Goal: Contribute content

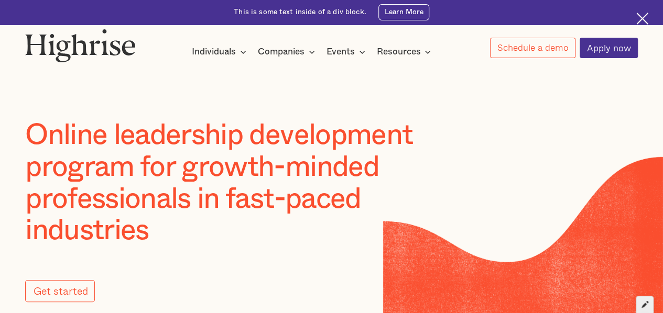
click at [644, 308] on div at bounding box center [645, 305] width 18 height 18
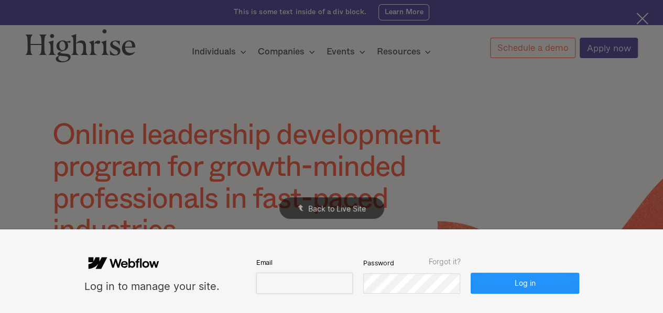
click at [310, 278] on input "email" at bounding box center [304, 283] width 96 height 21
click at [313, 279] on input "email" at bounding box center [304, 283] width 96 height 21
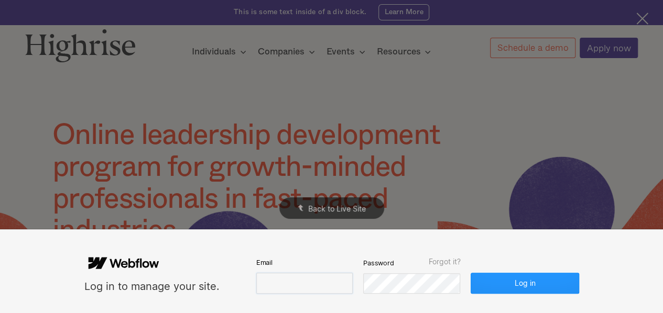
click at [291, 278] on input "email" at bounding box center [304, 283] width 96 height 21
paste input "[EMAIL_ADDRESS][DOMAIN_NAME]"
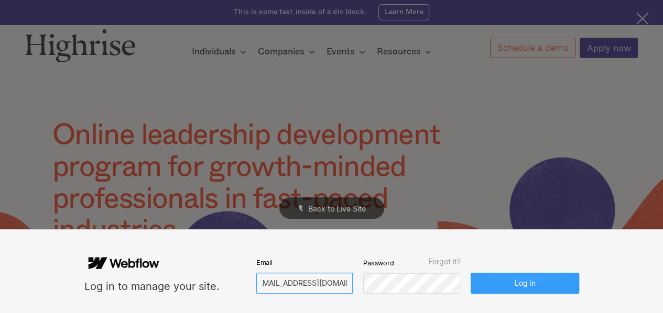
type input "[EMAIL_ADDRESS][DOMAIN_NAME]"
click at [553, 287] on button "Log in" at bounding box center [525, 283] width 108 height 21
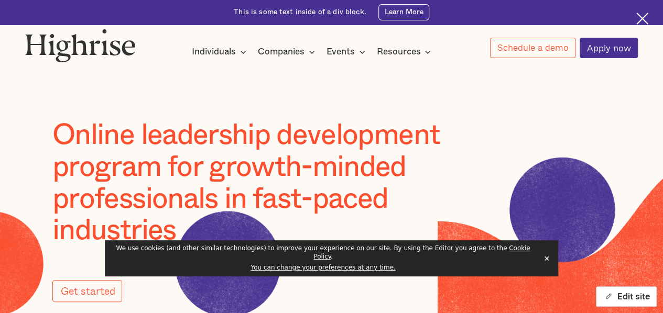
click at [608, 291] on div "button" at bounding box center [608, 296] width 10 height 10
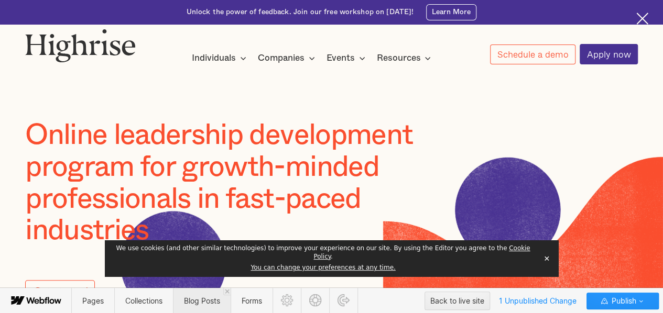
click at [183, 300] on span "Blog Posts" at bounding box center [202, 301] width 58 height 26
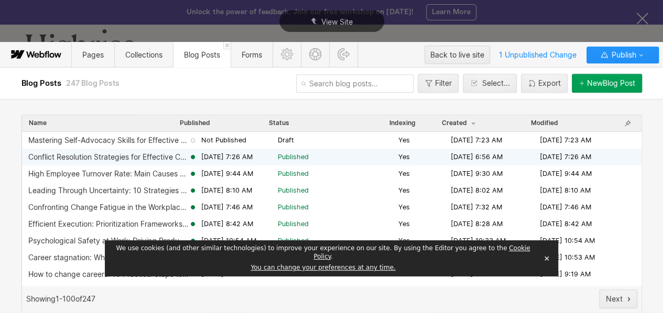
click at [103, 162] on div "Conflict Resolution Strategies for Effective Communication [DATE] 7:26 AM Publi…" at bounding box center [331, 157] width 619 height 17
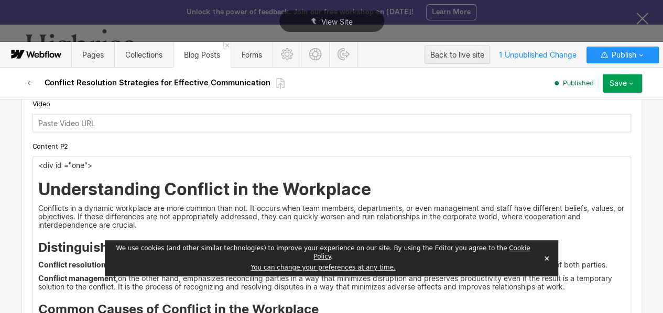
scroll to position [1391, 0]
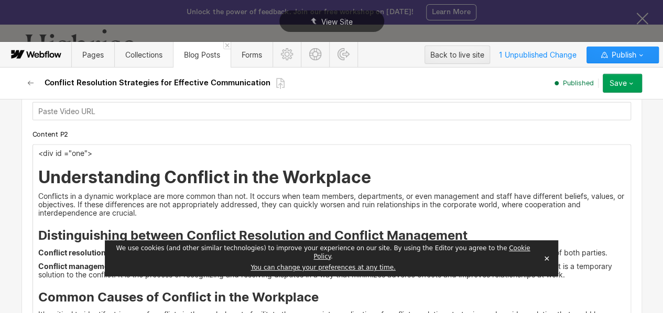
click at [70, 149] on p "<div id ="one">" at bounding box center [331, 153] width 587 height 8
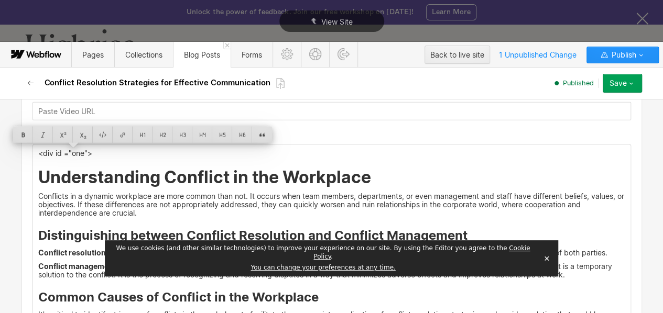
click at [70, 149] on p "<div id ="one">" at bounding box center [331, 153] width 587 height 8
copy p "<div id ="one">"
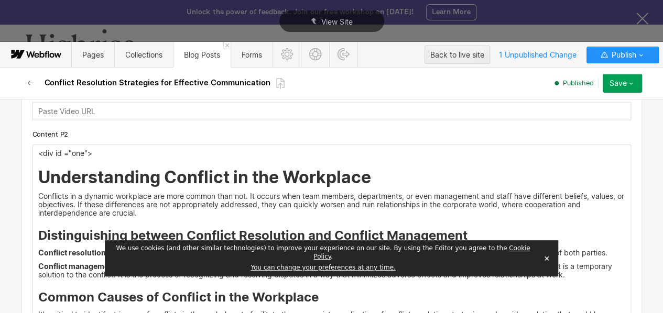
click at [27, 78] on button "button" at bounding box center [30, 83] width 19 height 19
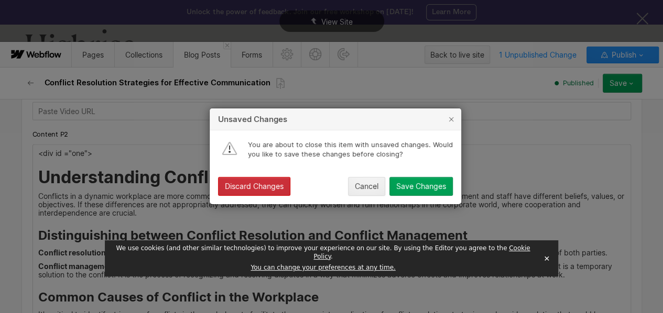
click at [248, 184] on div "Discard Changes" at bounding box center [254, 187] width 59 height 8
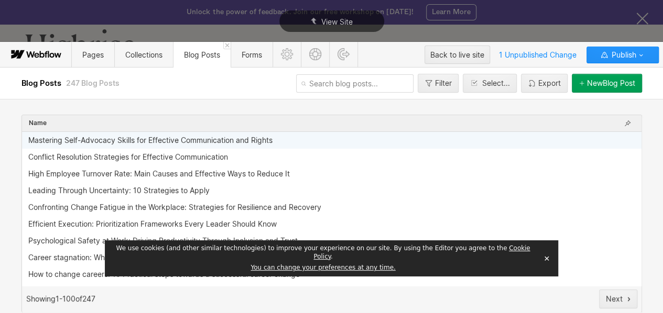
click at [198, 143] on div "Mastering Self-Advocacy Skills for Effective Communication and Rights" at bounding box center [150, 140] width 244 height 8
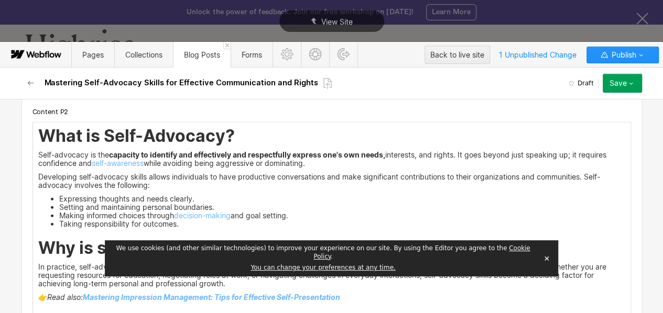
scroll to position [1308, 0]
click at [33, 132] on div "What is Self-Advocacy? Self-advocacy is the capacity to identify and effectivel…" at bounding box center [331, 223] width 597 height 202
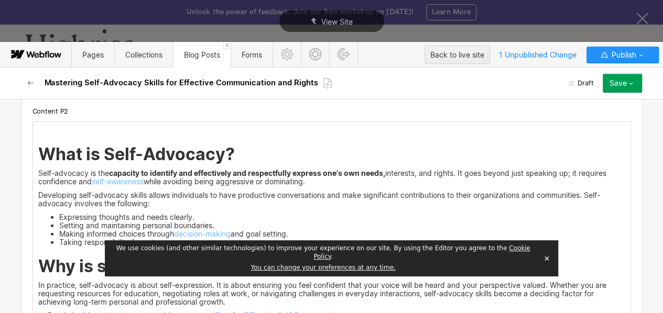
click at [38, 130] on p "‍" at bounding box center [331, 130] width 587 height 8
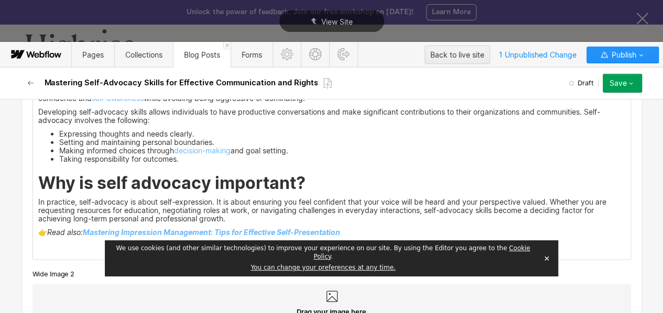
scroll to position [1392, 0]
click at [33, 182] on div "<div id ="one"> What is Self-Advocacy? Self-advocacy is the capacity to identif…" at bounding box center [331, 148] width 597 height 221
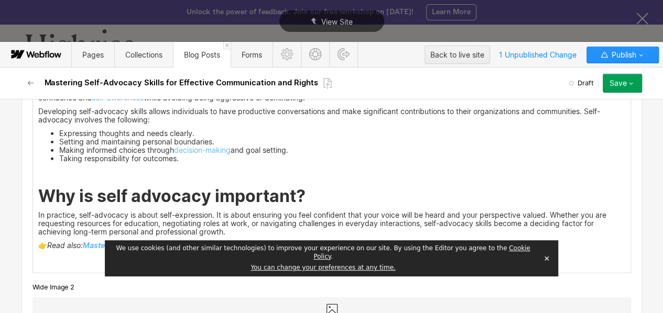
click at [38, 176] on p "‍" at bounding box center [331, 172] width 587 height 8
click at [81, 169] on p "<div id ="one">" at bounding box center [331, 172] width 587 height 8
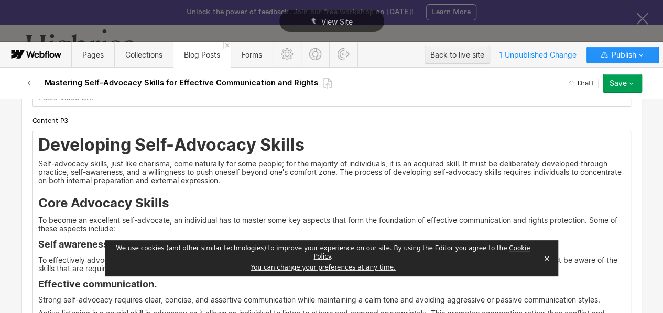
scroll to position [1765, 0]
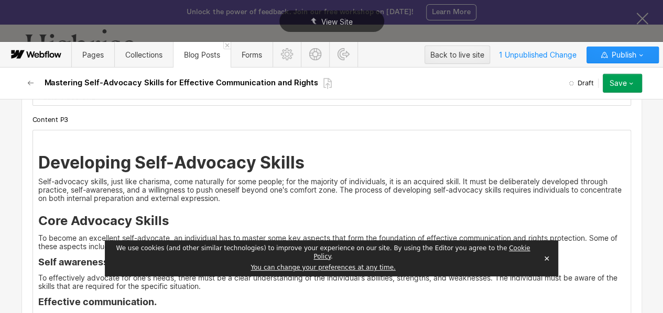
click at [80, 138] on p "<div id ="one">" at bounding box center [331, 139] width 587 height 8
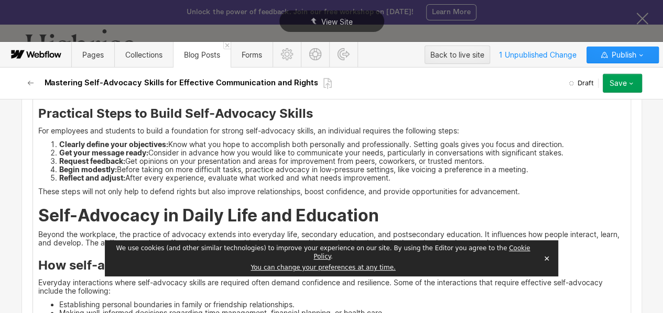
scroll to position [2174, 0]
click at [33, 215] on div "<div id ="three"> Developing Self-Advocacy Skills Self-advocacy skills, just li…" at bounding box center [331, 148] width 597 height 855
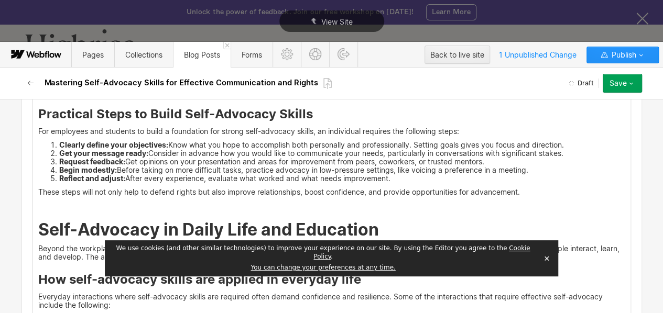
click at [38, 209] on p "‍" at bounding box center [331, 206] width 587 height 8
click at [80, 206] on p "<div id ="one">" at bounding box center [331, 206] width 587 height 8
click at [103, 206] on p "<div id ="four">" at bounding box center [331, 206] width 587 height 8
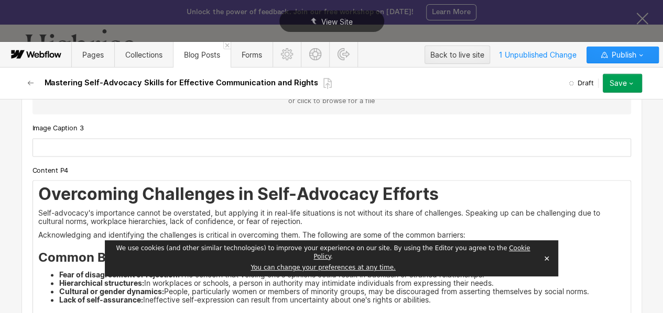
scroll to position [2741, 0]
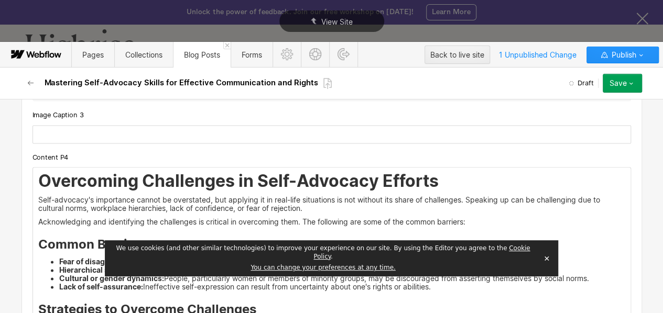
click at [38, 178] on h2 "Overcoming Challenges in Self-Advocacy Efforts" at bounding box center [331, 181] width 587 height 19
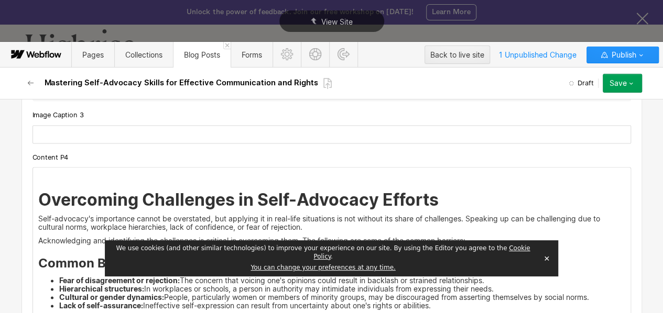
click at [38, 178] on p "‍" at bounding box center [331, 176] width 587 height 8
click at [80, 173] on p "<div id ="one">" at bounding box center [331, 176] width 587 height 8
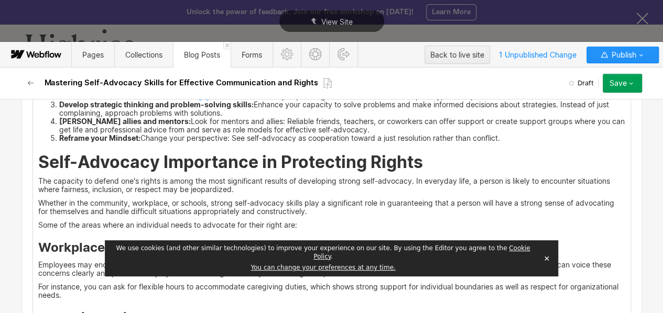
scroll to position [3036, 0]
click at [38, 157] on h2 "Self-Advocacy Importance in Protecting Rights" at bounding box center [331, 161] width 587 height 19
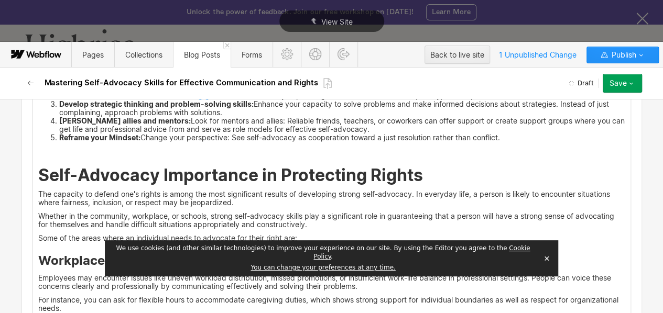
click at [36, 157] on div "<div id ="five"> Overcoming Challenges in Self-Advocacy Efforts Self-advocacy's…" at bounding box center [331, 200] width 597 height 654
click at [38, 154] on p "‍" at bounding box center [331, 151] width 587 height 8
click at [78, 149] on p "<div id ="one">" at bounding box center [331, 151] width 587 height 8
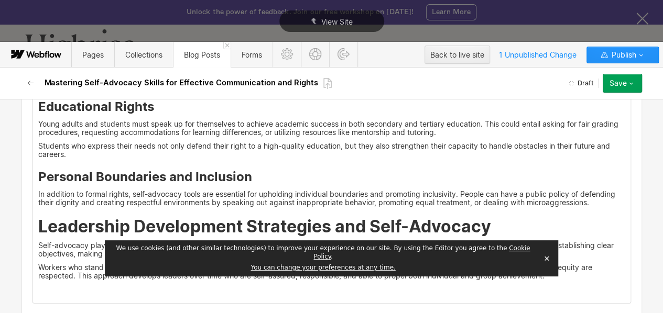
scroll to position [3331, 0]
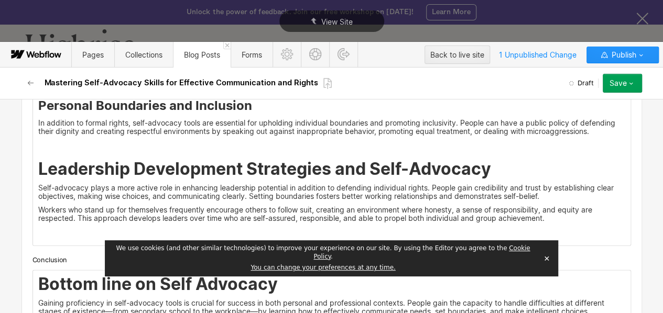
click at [80, 144] on p "<div id ="one">" at bounding box center [331, 145] width 587 height 8
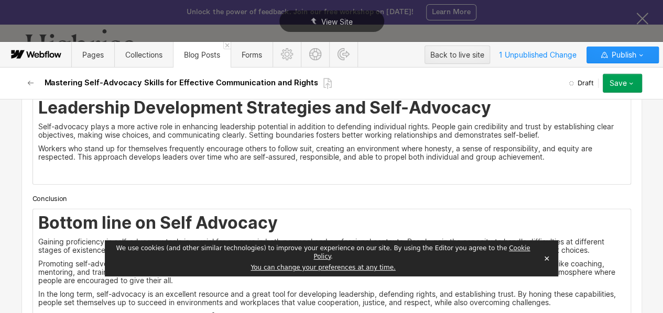
scroll to position [3395, 0]
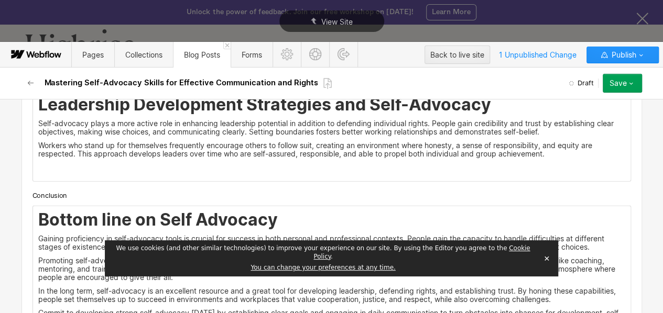
click at [33, 221] on div "Bottom line on Self Advocacy Gaining proficiency in self-advocacy tools is cruc…" at bounding box center [331, 277] width 597 height 143
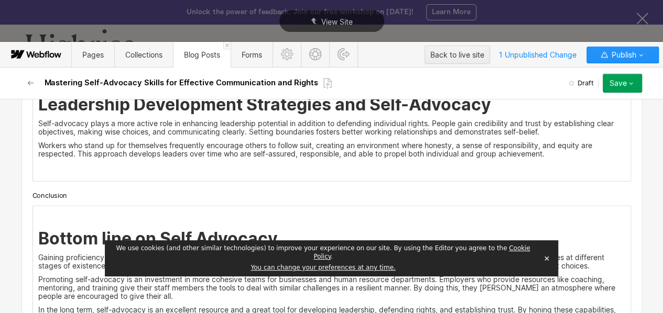
click at [38, 212] on p "‍" at bounding box center [331, 215] width 587 height 8
click at [80, 213] on p "<div id ="one">" at bounding box center [331, 215] width 587 height 8
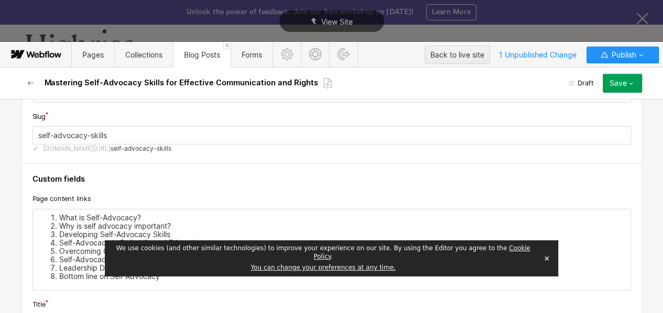
scroll to position [71, 0]
click at [113, 217] on li "What is Self-Advocacy?" at bounding box center [342, 218] width 566 height 8
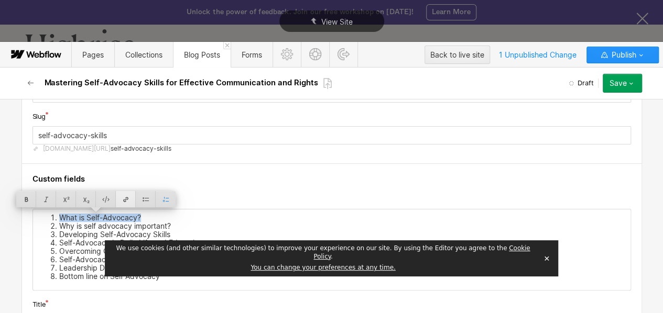
click at [122, 199] on div at bounding box center [126, 199] width 20 height 16
type input "#one"
click at [119, 224] on li "Why is self advocacy important?" at bounding box center [342, 226] width 566 height 8
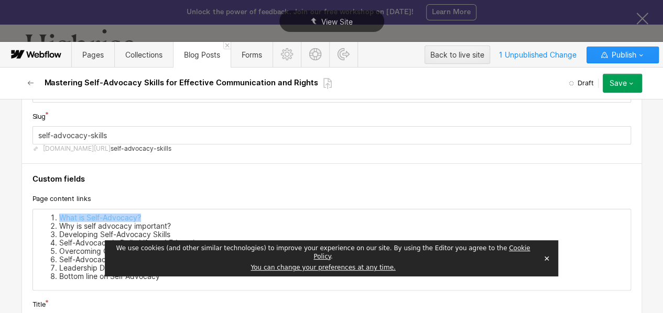
click at [119, 224] on li "Why is self advocacy important?" at bounding box center [342, 226] width 566 height 8
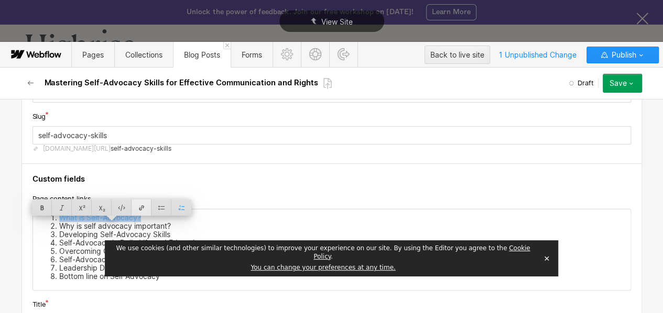
click at [143, 215] on div at bounding box center [142, 208] width 20 height 16
type input "#two"
click at [88, 232] on li "Developing Self-Advocacy Skills" at bounding box center [342, 235] width 566 height 8
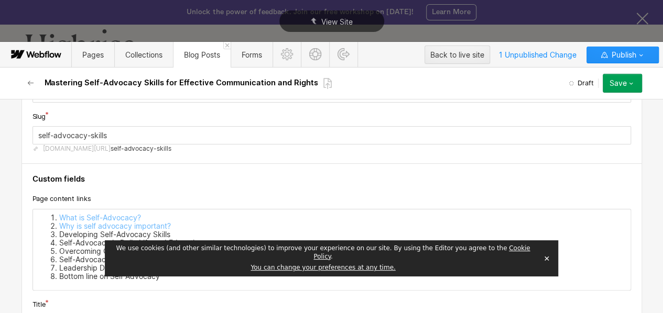
click at [88, 232] on li "Developing Self-Advocacy Skills" at bounding box center [342, 235] width 566 height 8
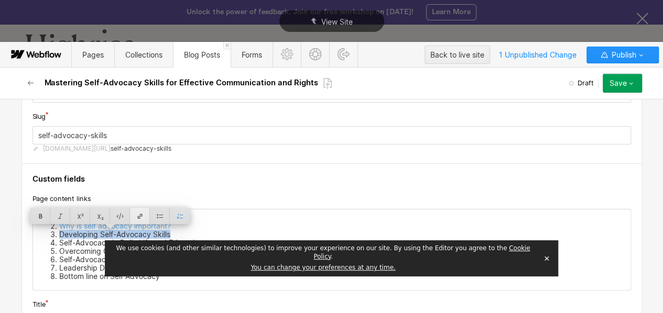
click at [137, 213] on div at bounding box center [140, 216] width 20 height 16
type input "#three"
click at [71, 242] on li "Self-Advocacy in Daily Life and Education" at bounding box center [342, 243] width 566 height 8
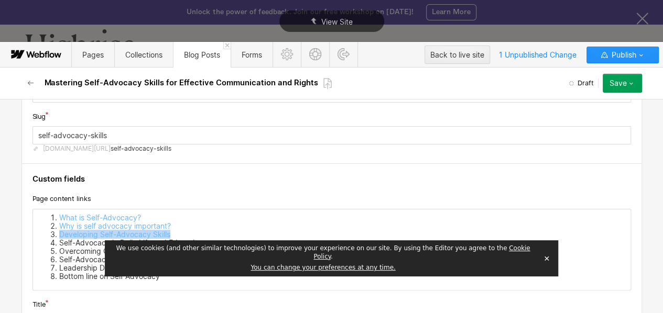
click at [71, 242] on li "Self-Advocacy in Daily Life and Education" at bounding box center [342, 243] width 566 height 8
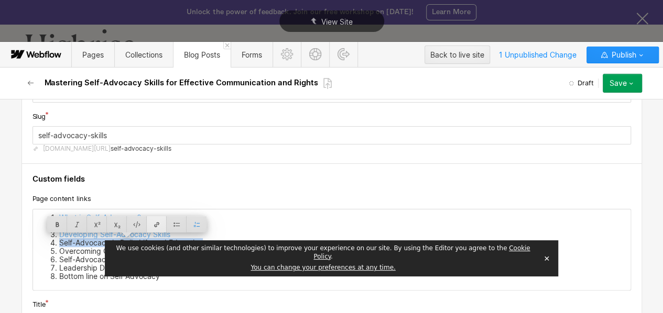
click at [153, 224] on div at bounding box center [157, 224] width 20 height 16
type input "#four"
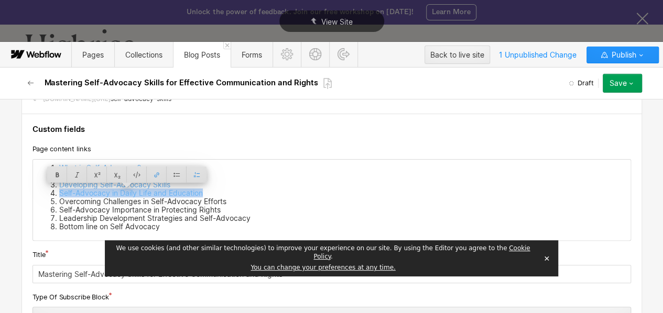
scroll to position [122, 0]
click at [121, 198] on li "Overcoming Challenges in Self-Advocacy Efforts" at bounding box center [342, 200] width 566 height 8
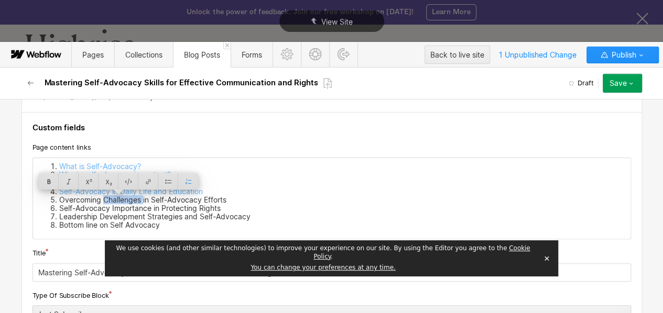
click at [121, 198] on li "Overcoming Challenges in Self-Advocacy Efforts" at bounding box center [342, 200] width 566 height 8
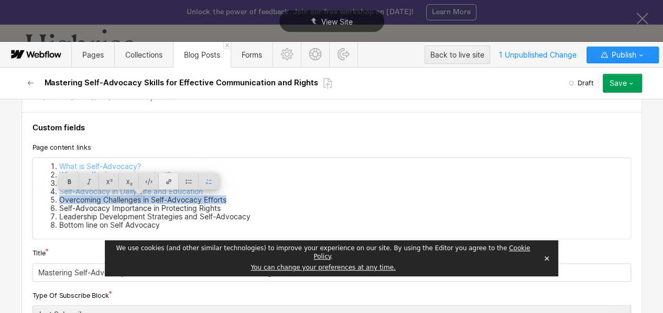
click at [173, 182] on div at bounding box center [169, 181] width 20 height 16
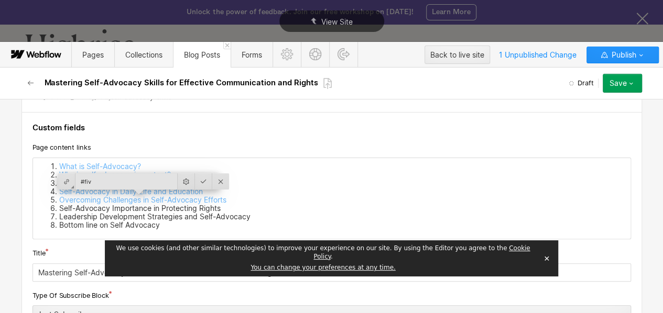
type input "#five"
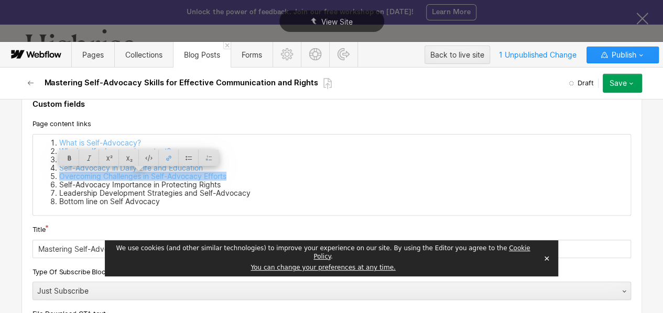
scroll to position [147, 0]
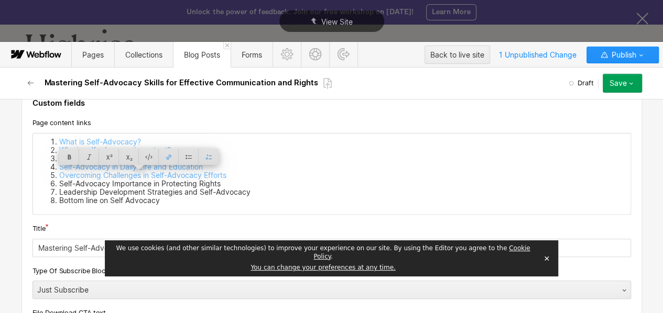
click at [122, 183] on li "Self-Advocacy Importance in Protecting Rights" at bounding box center [342, 184] width 566 height 8
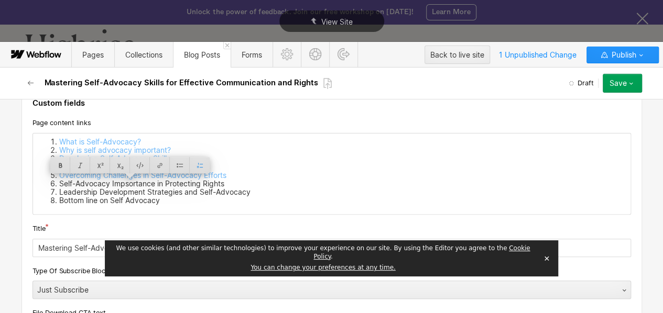
click at [122, 183] on li "Self-Advocacy Impsortance in Protecting Rights" at bounding box center [342, 184] width 566 height 8
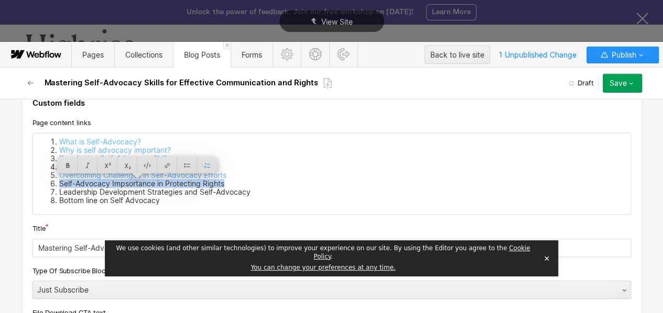
click at [124, 184] on li "Self-Advocacy Impsortance in Protecting Rights" at bounding box center [342, 184] width 566 height 8
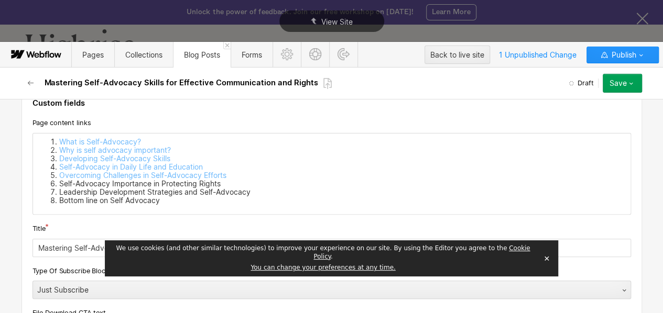
click at [130, 185] on li "Self-Advocacy Importance in Protecting Rights" at bounding box center [342, 184] width 566 height 8
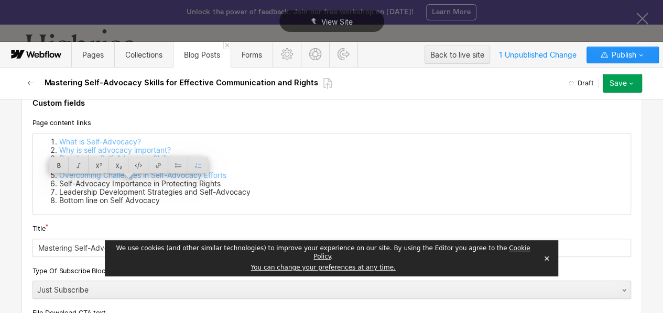
click at [130, 185] on li "Self-Advocacy Importance in Protecting Rights" at bounding box center [342, 184] width 566 height 8
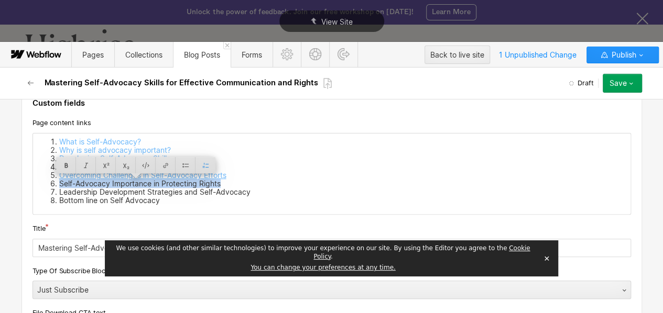
click at [219, 177] on link "Overcoming Challenges in Self-Advocacy Efforts" at bounding box center [142, 175] width 167 height 9
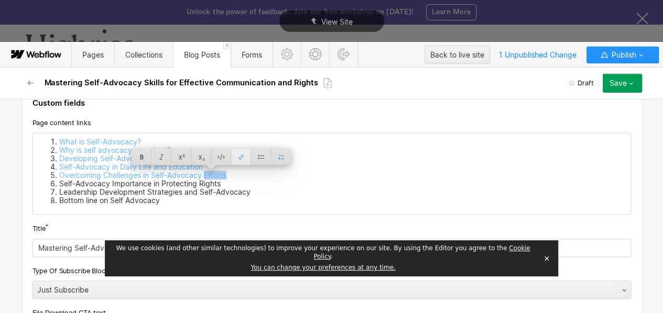
click at [247, 154] on div at bounding box center [241, 157] width 20 height 16
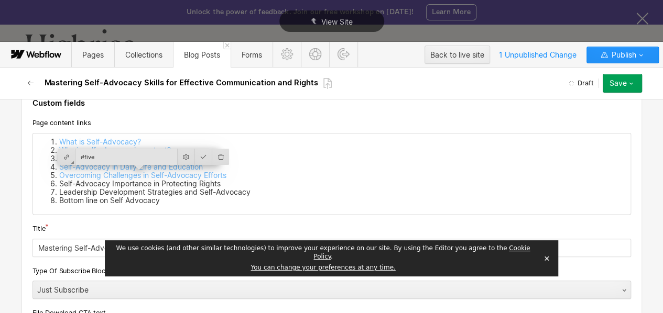
click at [197, 182] on li "Self-Advocacy Importance in Protecting Rights" at bounding box center [342, 184] width 566 height 8
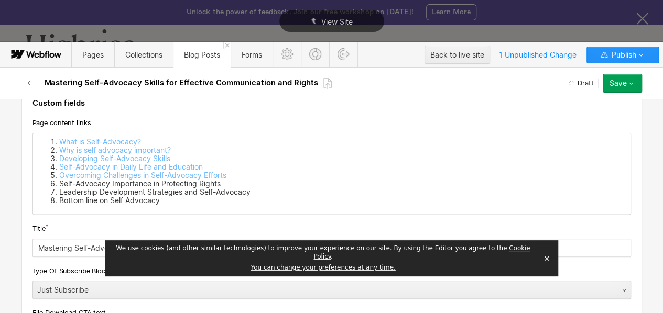
click at [197, 182] on li "Self-Advocacy Importance in Protecting Rights" at bounding box center [342, 184] width 566 height 8
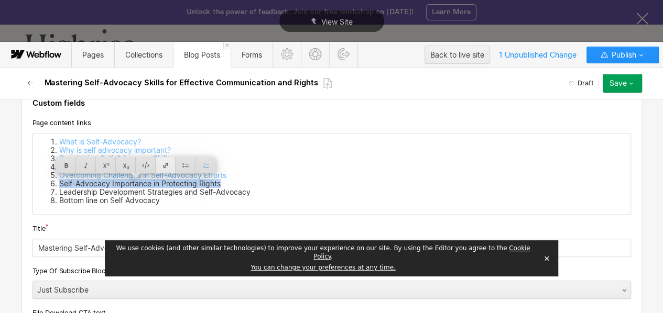
click at [166, 166] on div at bounding box center [166, 165] width 20 height 16
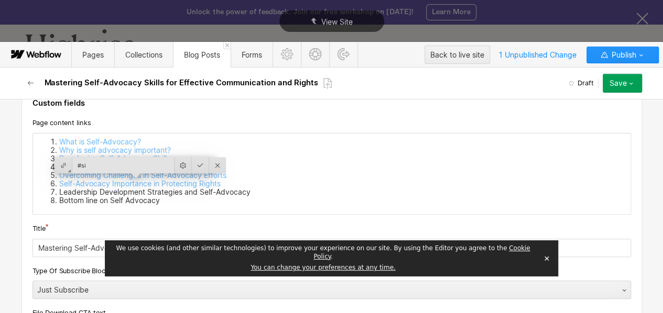
type input "#six"
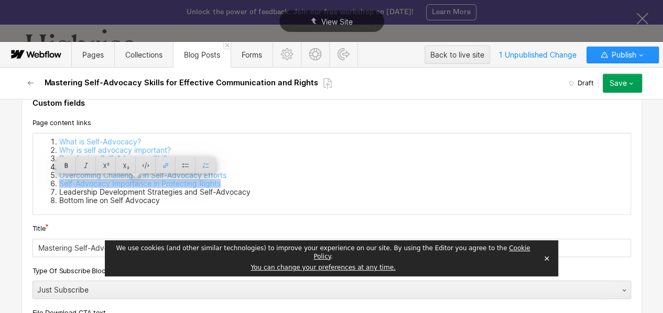
click at [134, 189] on li "Leadership Development Strategies and Self-Advocacy" at bounding box center [342, 192] width 566 height 8
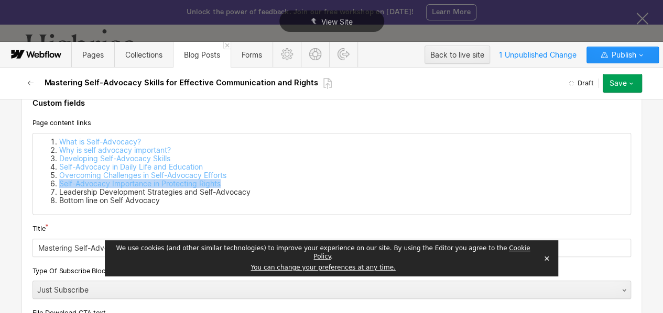
click at [134, 189] on li "Leadership Development Strategies and Self-Advocacy" at bounding box center [342, 192] width 566 height 8
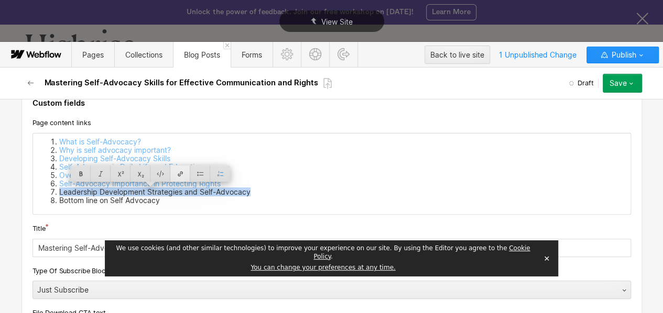
click at [179, 177] on div at bounding box center [180, 174] width 20 height 16
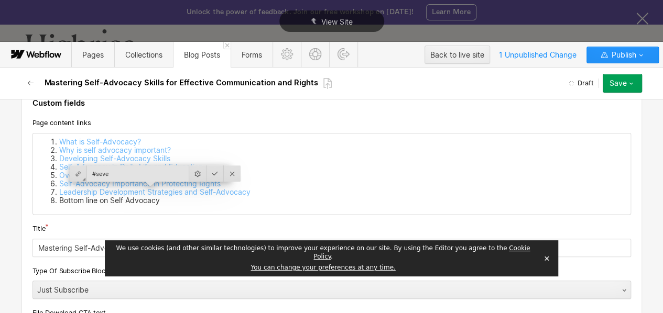
type input "#seven"
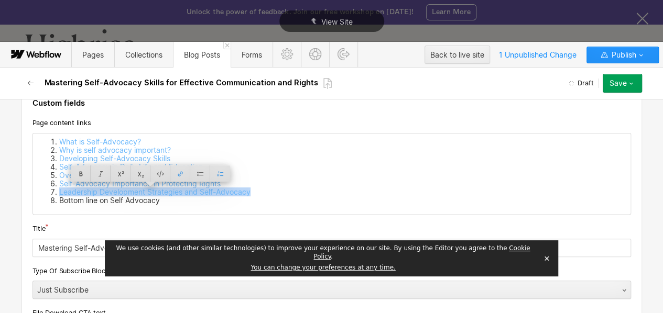
click at [113, 203] on li "Bottom line on Self Advocacy" at bounding box center [342, 200] width 566 height 8
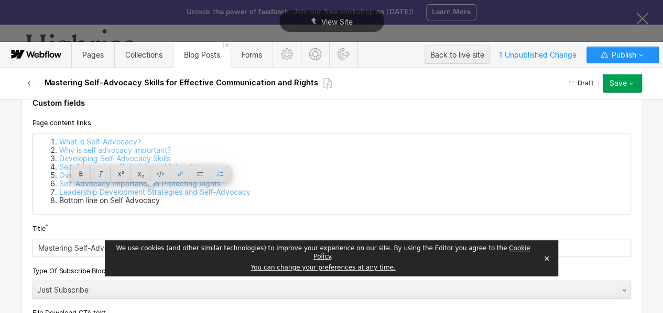
click at [113, 203] on li "Bottom line on Self Advocacy" at bounding box center [342, 200] width 566 height 8
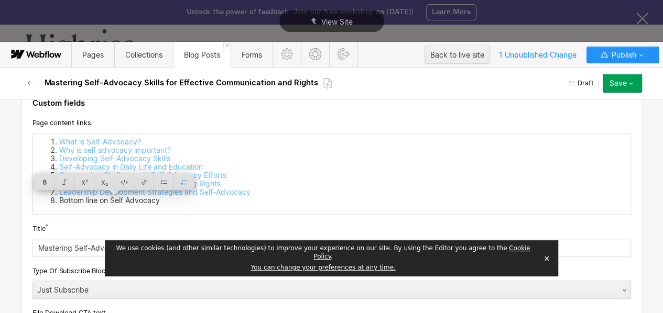
click at [113, 203] on li "Bottom line on Self Advocacy" at bounding box center [342, 200] width 566 height 8
click at [143, 185] on div at bounding box center [135, 182] width 20 height 16
type input "#eight"
click at [253, 202] on li "Bottom line on Self Advocacy" at bounding box center [342, 200] width 566 height 8
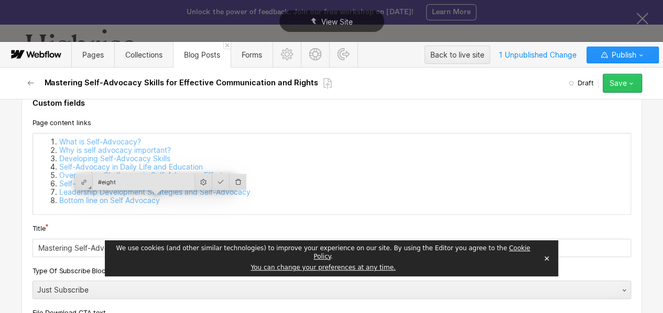
click at [620, 83] on div "Save" at bounding box center [617, 83] width 17 height 8
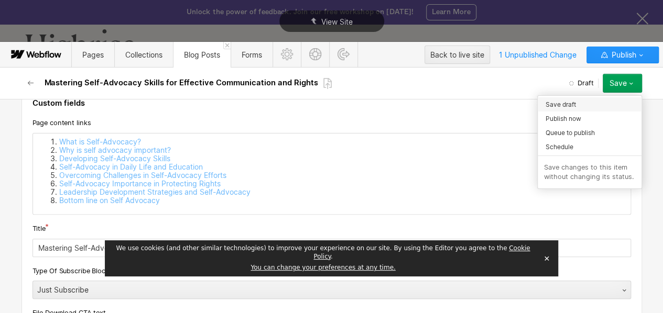
click at [561, 107] on span "Save draft" at bounding box center [560, 105] width 30 height 10
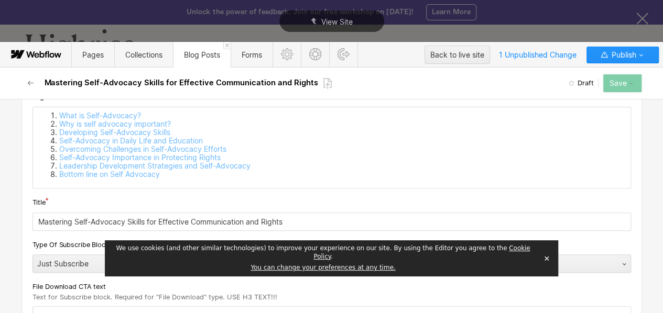
scroll to position [173, 0]
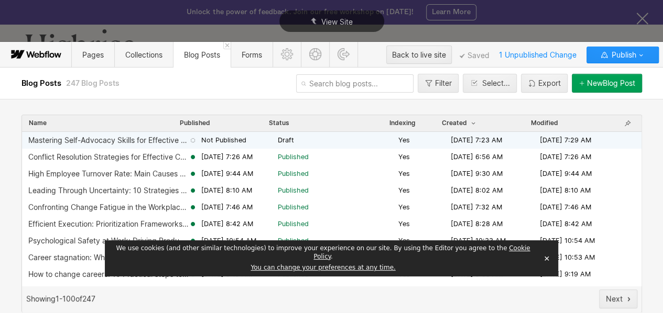
click at [458, 138] on span "[DATE] 7:23 AM" at bounding box center [476, 140] width 51 height 9
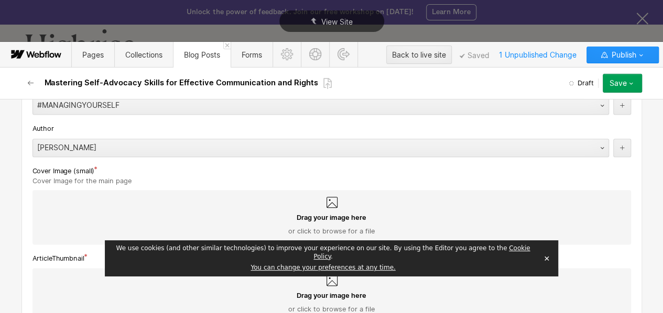
scroll to position [682, 0]
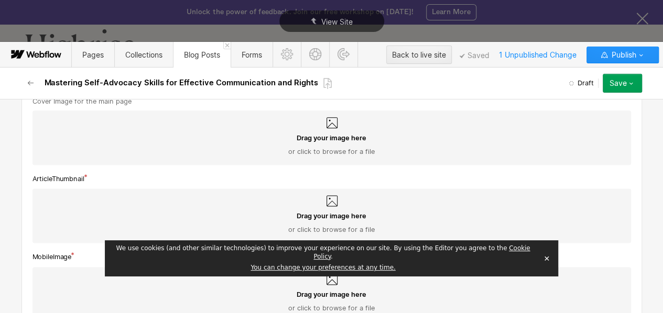
click at [169, 138] on div "Drag your image here or click to browse for a file" at bounding box center [332, 145] width 582 height 23
click at [0, 0] on input "Drag your image here or click to browse for a file" at bounding box center [0, 0] width 0 height 0
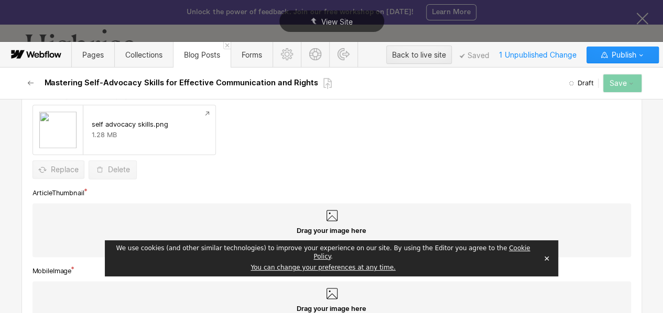
scroll to position [688, 0]
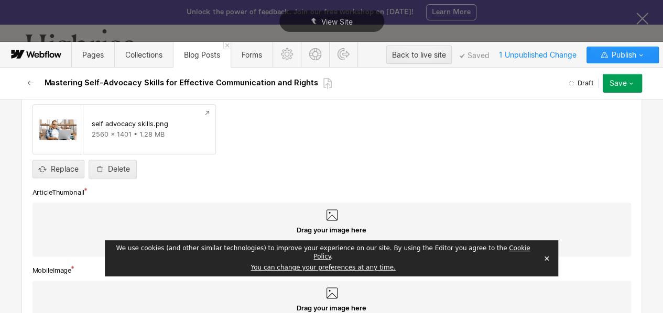
click at [177, 228] on div "Drag your image here or click to browse for a file" at bounding box center [332, 237] width 582 height 23
click at [0, 0] on input "Drag your image here or click to browse for a file" at bounding box center [0, 0] width 0 height 0
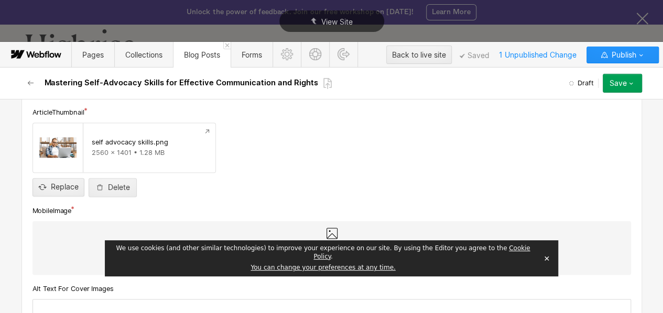
scroll to position [841, 0]
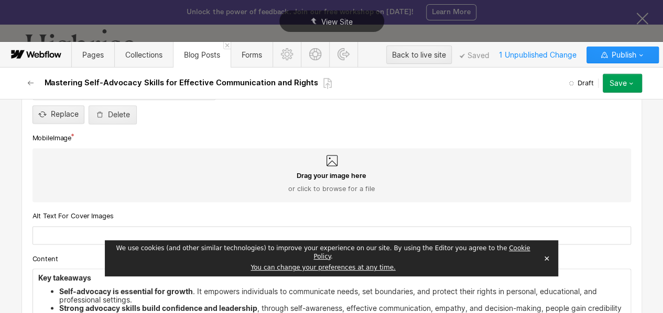
click at [287, 178] on div "Drag your image here or click to browse for a file" at bounding box center [332, 182] width 582 height 23
click at [0, 0] on input "Drag your image here or click to browse for a file" at bounding box center [0, 0] width 0 height 0
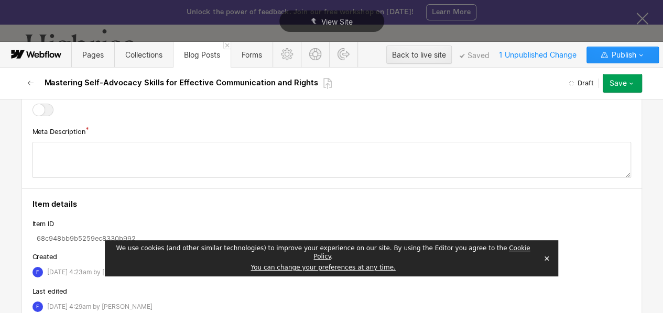
scroll to position [3780, 0]
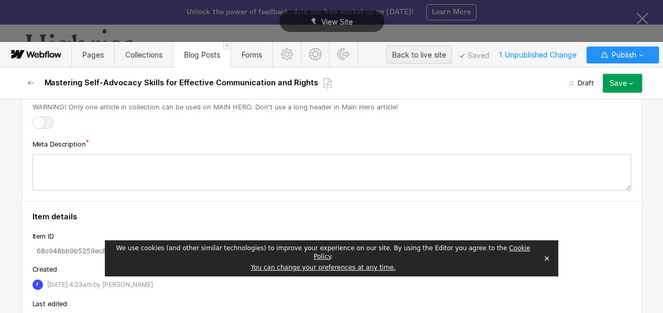
click at [155, 166] on textarea at bounding box center [331, 173] width 598 height 36
paste textarea "Enhance your communication and assert your rights with essential self-advocacy …"
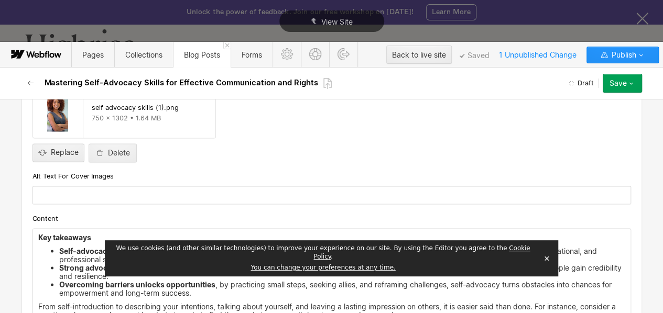
scroll to position [903, 0]
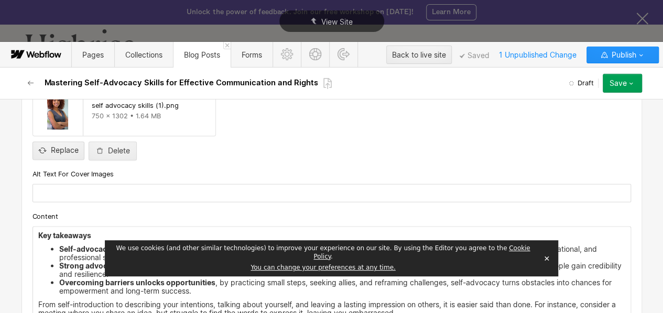
type textarea "Enhance your communication and assert your rights with essential self-advocacy …"
click at [84, 196] on input "text" at bounding box center [331, 193] width 598 height 18
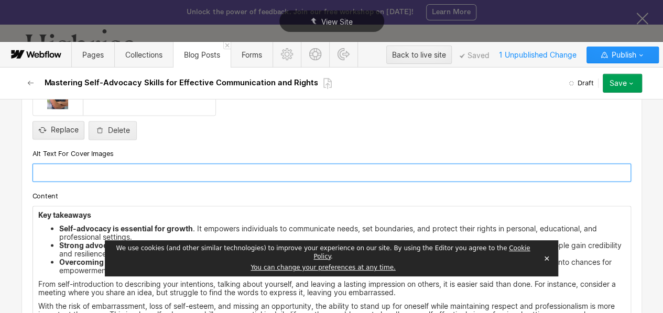
scroll to position [923, 0]
paste input "Person building confidence and communication through self advocacy skills"
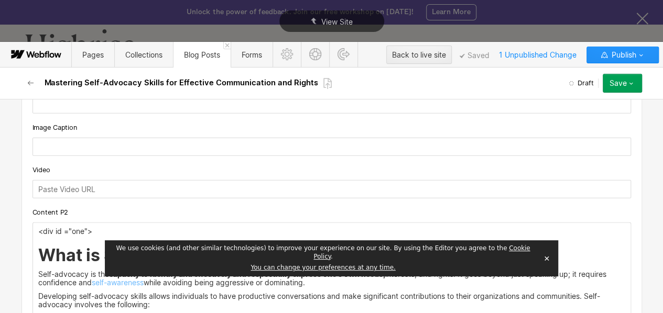
scroll to position [1246, 0]
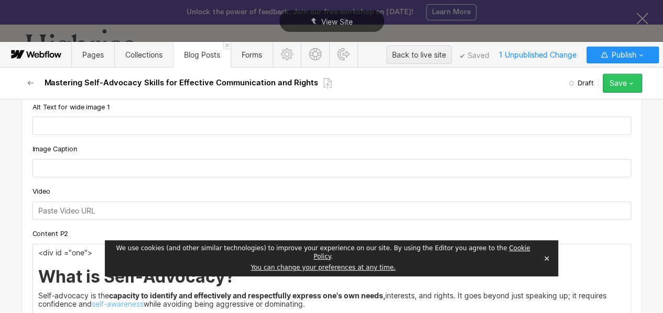
type input "Person building confidence and communication through self advocacy skills"
click at [615, 82] on div "Save" at bounding box center [617, 83] width 17 height 8
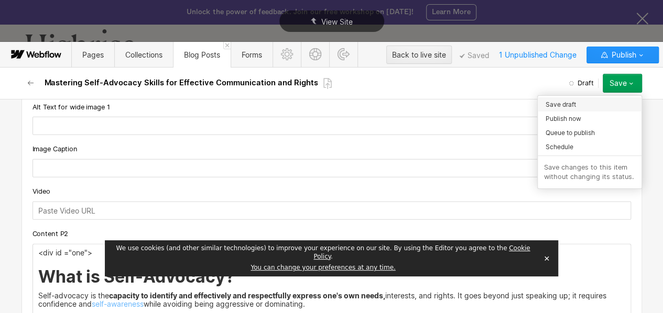
click at [566, 107] on span "Save draft" at bounding box center [560, 105] width 30 height 10
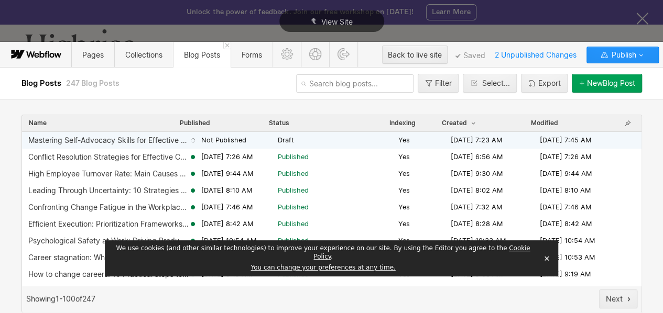
click at [349, 137] on span "Draft" at bounding box center [336, 140] width 116 height 9
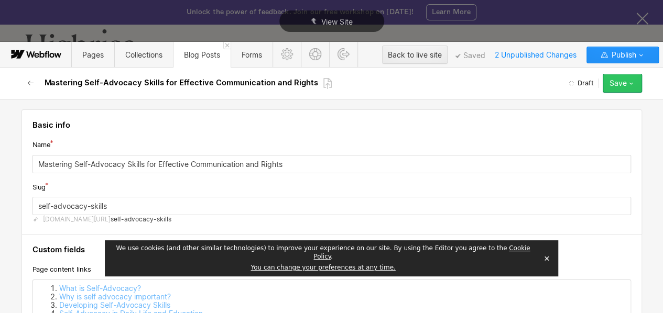
click at [620, 89] on button "Save" at bounding box center [622, 83] width 39 height 19
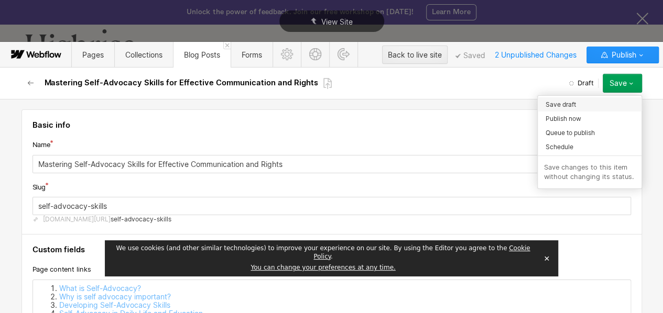
click at [580, 109] on div "Save draft" at bounding box center [590, 104] width 104 height 14
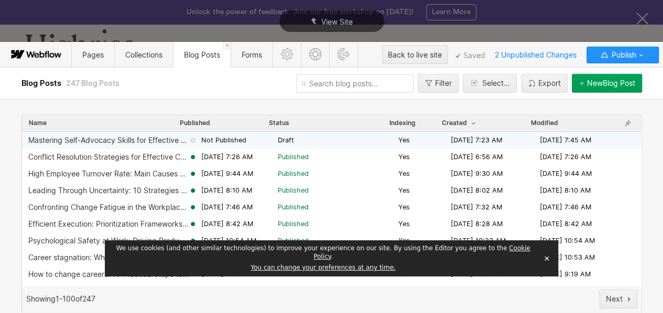
click at [304, 145] on div "Mastering Self-Advocacy Skills for Effective Communication and Rights Not Publi…" at bounding box center [331, 140] width 619 height 17
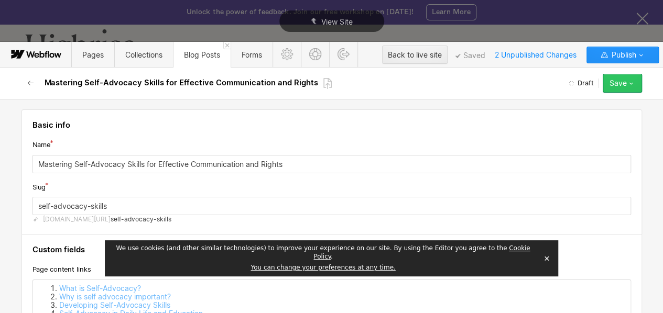
click at [632, 77] on button "Save" at bounding box center [622, 83] width 39 height 19
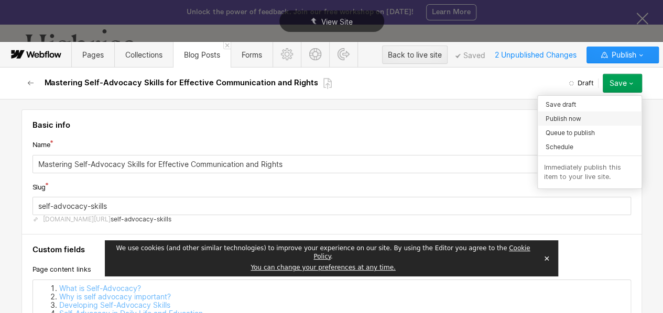
click at [564, 119] on span "Publish now" at bounding box center [563, 119] width 36 height 10
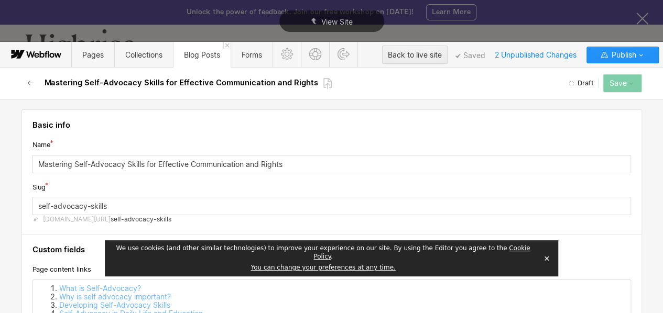
scroll to position [6, 0]
